Goal: Task Accomplishment & Management: Manage account settings

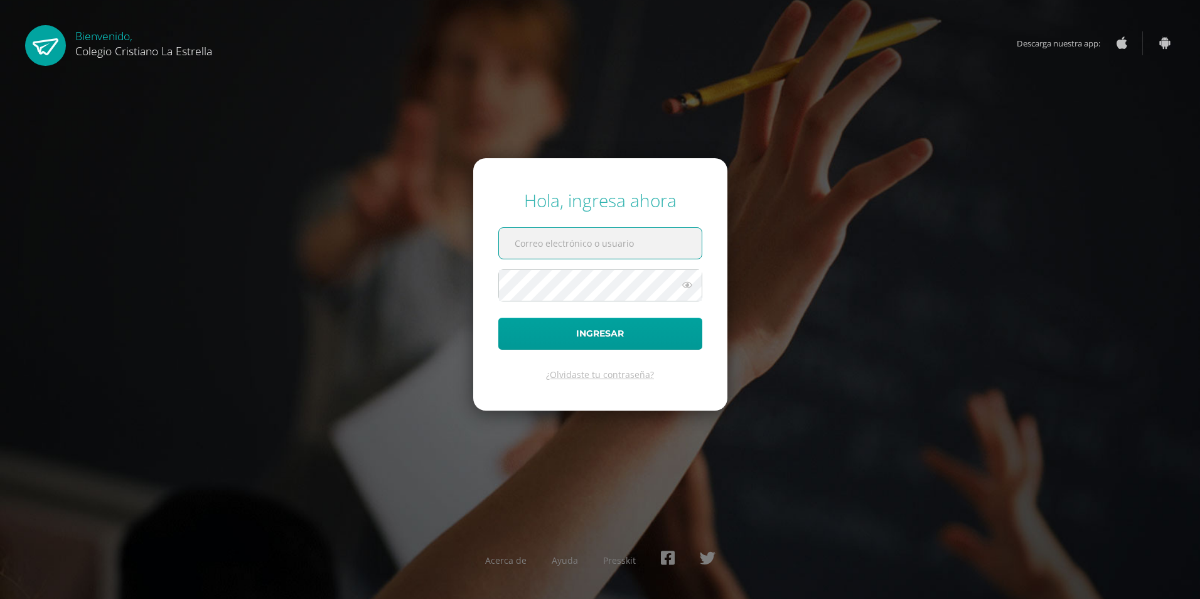
click at [562, 248] on input "text" at bounding box center [600, 243] width 203 height 31
type input "&"
type input "[EMAIL_ADDRESS][DOMAIN_NAME]"
click at [691, 286] on icon at bounding box center [687, 284] width 16 height 15
click at [622, 352] on form "Hola, ingresa ahora [EMAIL_ADDRESS][DOMAIN_NAME] Ingresar ¿Olvidaste tu contras…" at bounding box center [600, 284] width 254 height 252
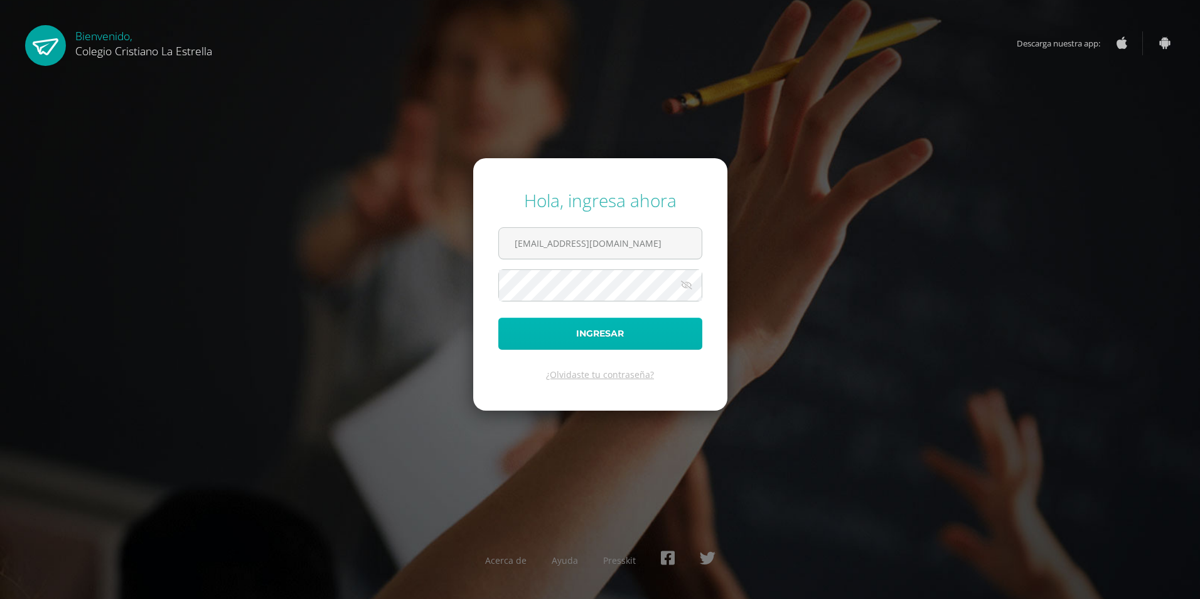
click at [622, 339] on button "Ingresar" at bounding box center [600, 334] width 204 height 32
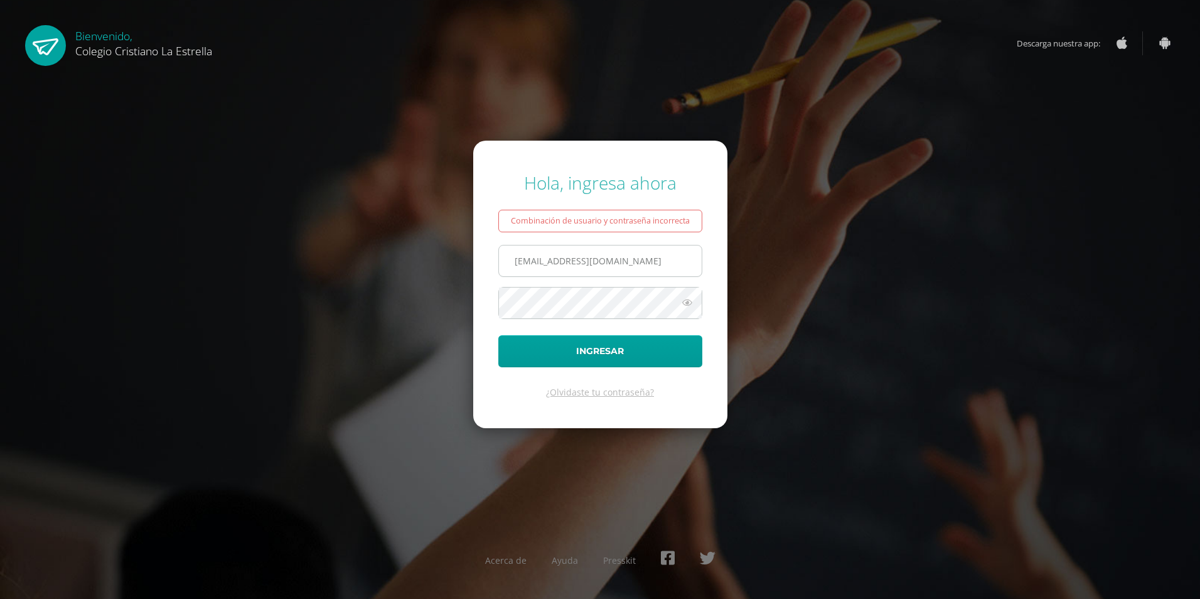
click at [523, 261] on input "62@edo.com.gt" at bounding box center [600, 260] width 203 height 31
click at [532, 264] on input "62@edo.com.gt" at bounding box center [600, 260] width 203 height 31
type input "62@laestrellaedo.com.gt"
click at [498, 335] on button "Ingresar" at bounding box center [600, 351] width 204 height 32
click at [575, 353] on button "Ingresar" at bounding box center [600, 351] width 204 height 32
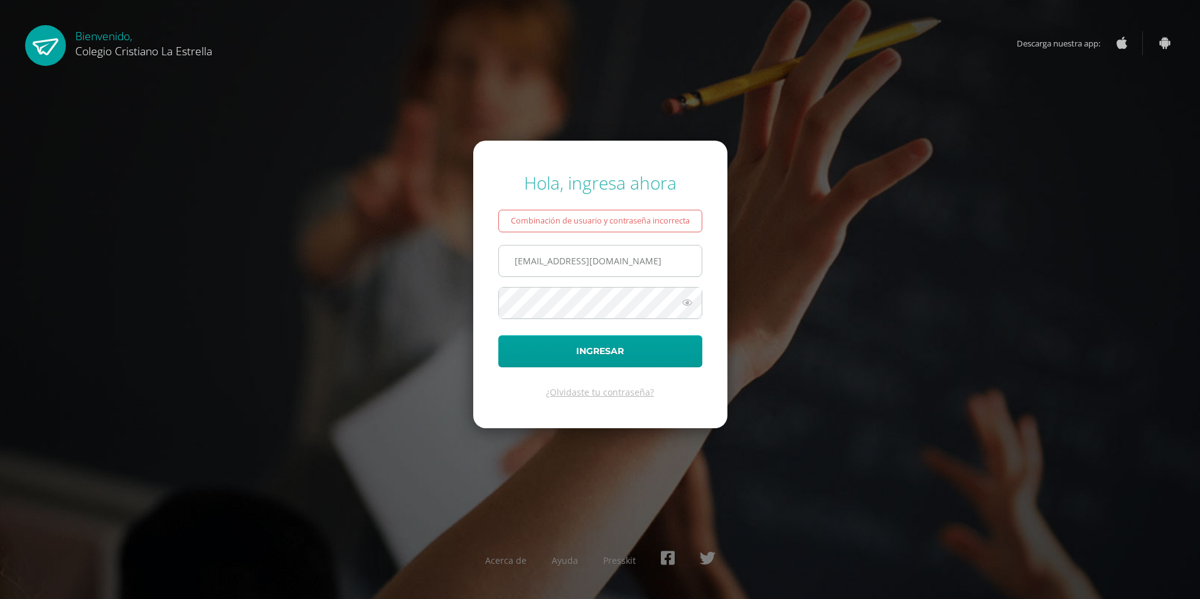
click at [570, 266] on input "[EMAIL_ADDRESS][DOMAIN_NAME]" at bounding box center [600, 260] width 203 height 31
click at [587, 261] on input "62@laestrella.edo.com.gt" at bounding box center [600, 260] width 203 height 31
click at [611, 261] on input "62@laestrella.edu.com.gt" at bounding box center [600, 260] width 203 height 31
type input "62@laestrella.edu.gt"
click at [626, 341] on button "Ingresar" at bounding box center [600, 351] width 204 height 32
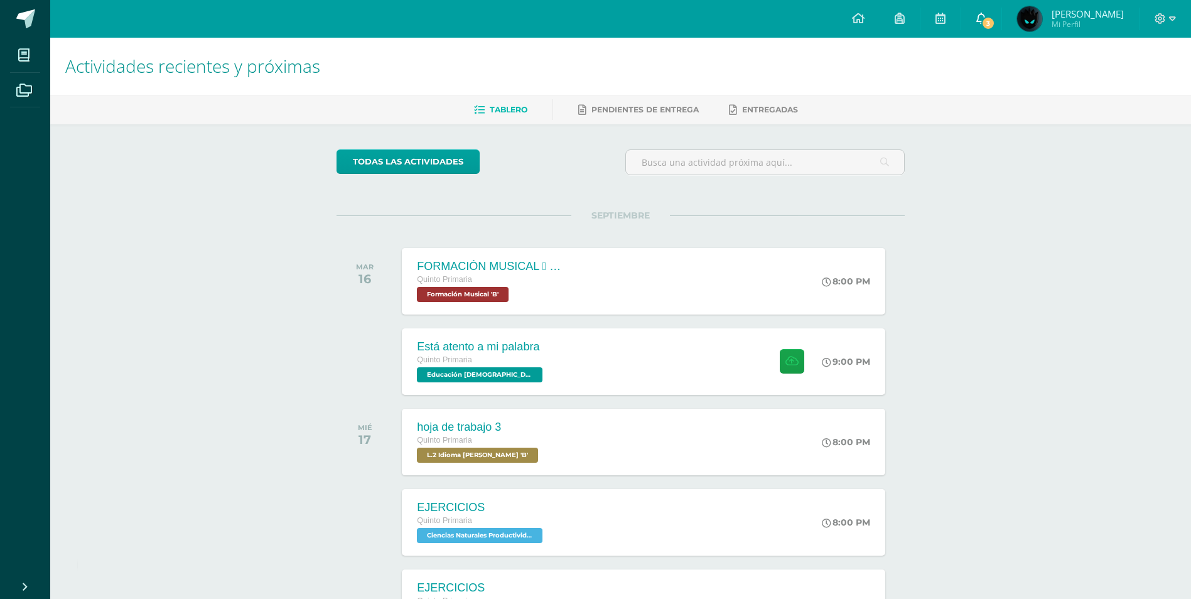
click at [979, 19] on link "3" at bounding box center [981, 19] width 40 height 38
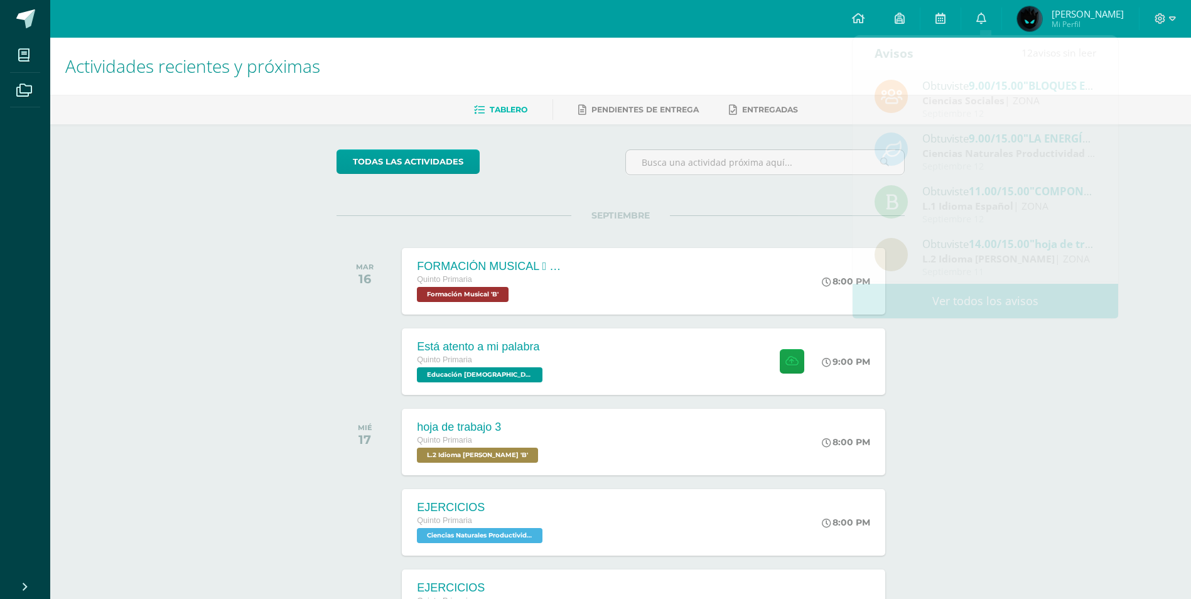
click at [955, 338] on div "Actividades recientes y próximas Tablero Pendientes de entrega Entregadas todas…" at bounding box center [620, 417] width 1141 height 758
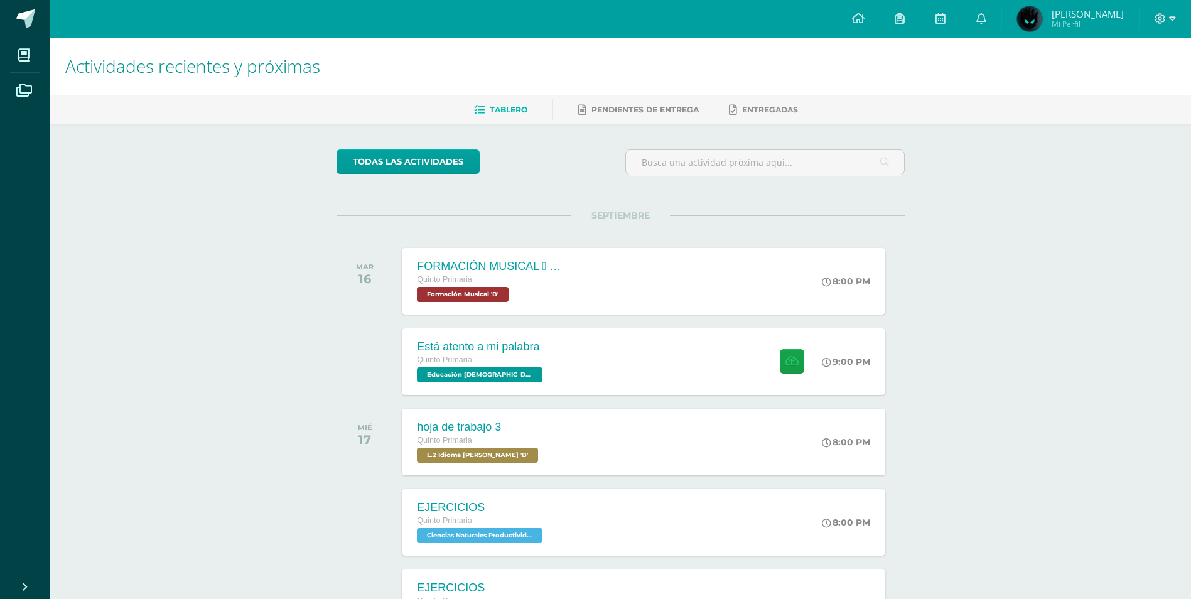
click at [952, 335] on div "Actividades recientes y próximas Tablero Pendientes de entrega Entregadas todas…" at bounding box center [620, 417] width 1141 height 758
click at [518, 357] on div "Quinto Primaria" at bounding box center [480, 360] width 130 height 14
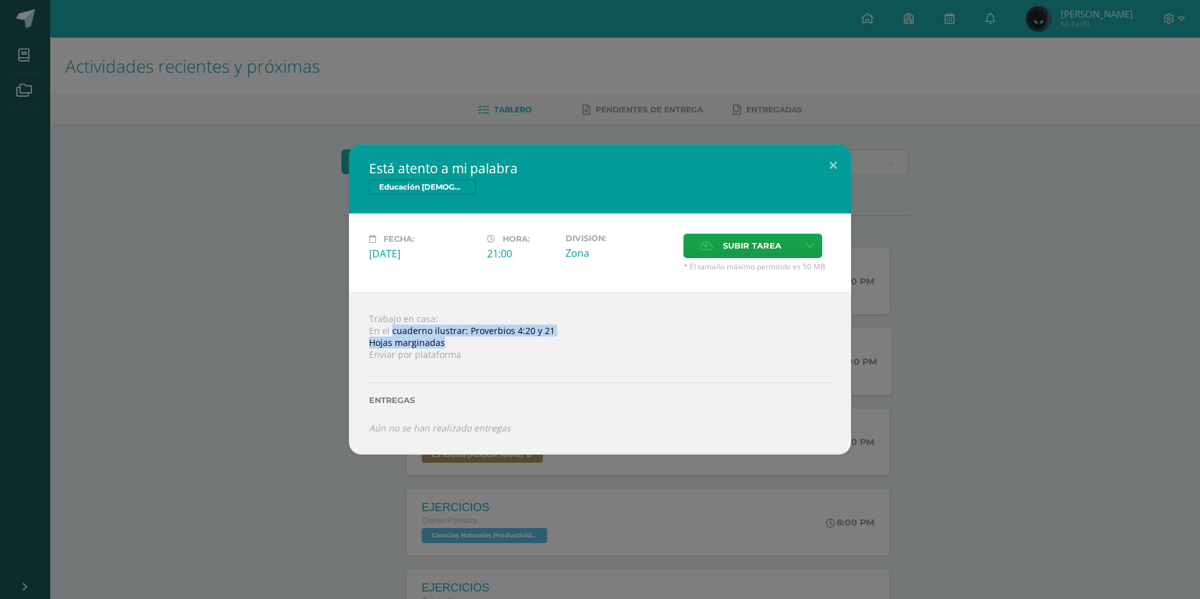
drag, startPoint x: 392, startPoint y: 333, endPoint x: 463, endPoint y: 340, distance: 70.6
click at [463, 340] on div "Trabajo en casa: En el cuaderno ilustrar: Proverbios 4:20 y 21 Hojas marginadas…" at bounding box center [600, 373] width 502 height 163
click at [836, 176] on button at bounding box center [833, 165] width 36 height 43
